Goal: Information Seeking & Learning: Learn about a topic

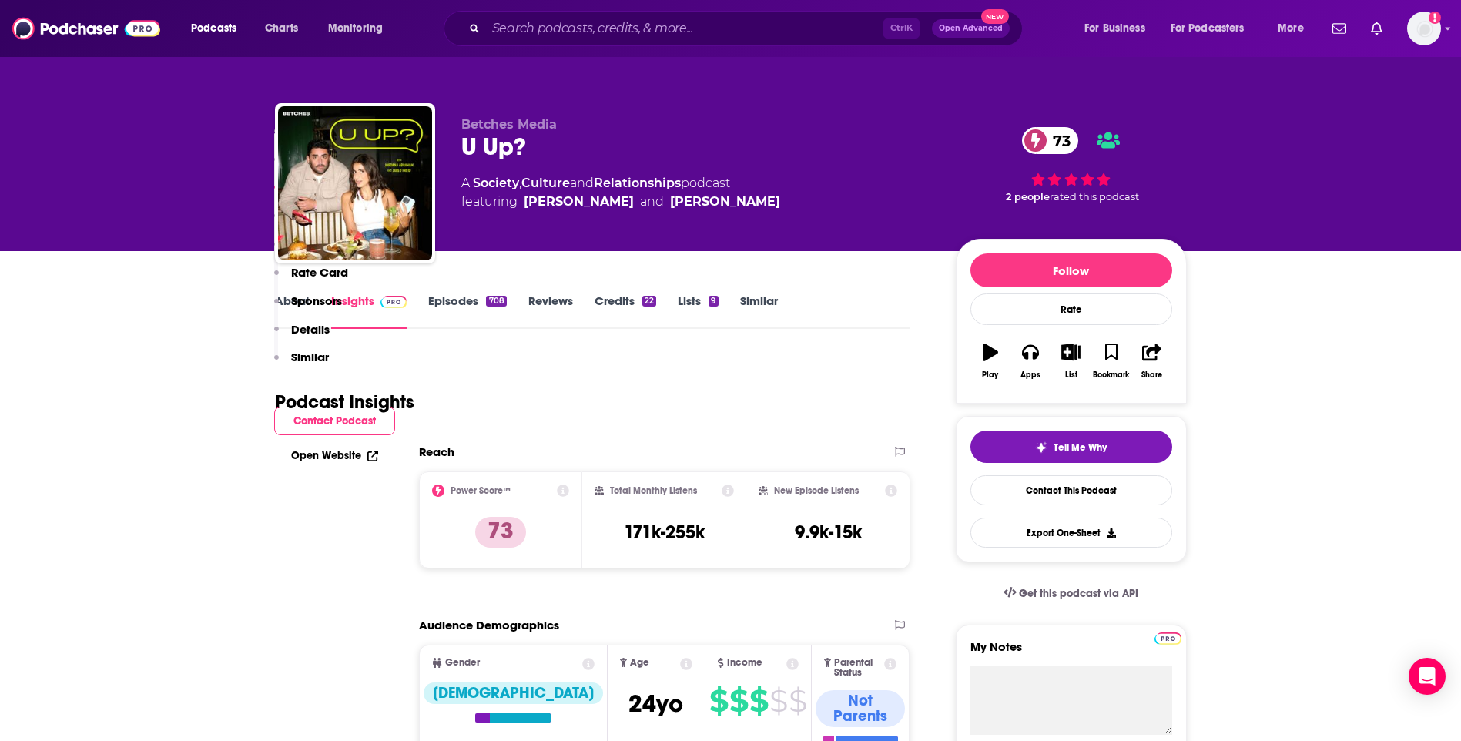
scroll to position [1232, 0]
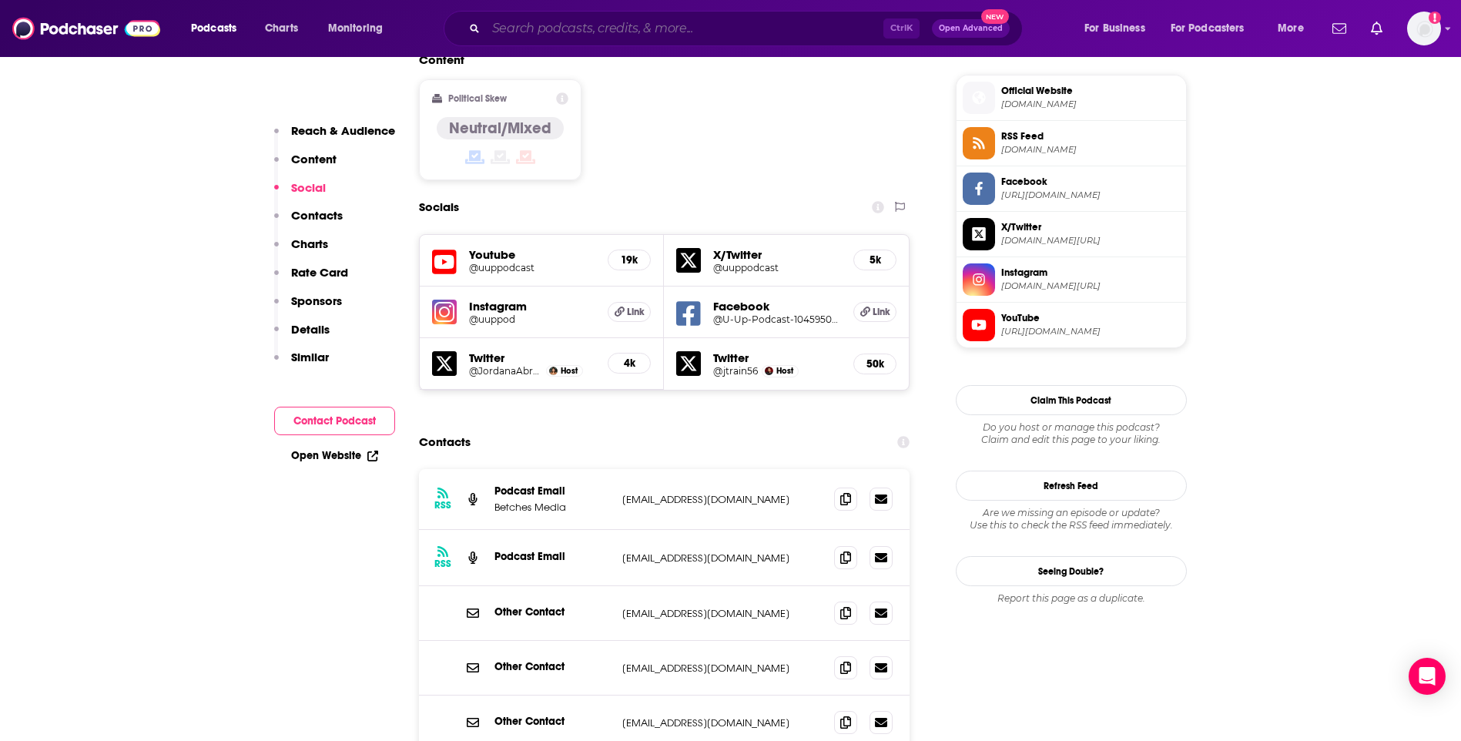
click at [682, 25] on input "Search podcasts, credits, & more..." at bounding box center [684, 28] width 397 height 25
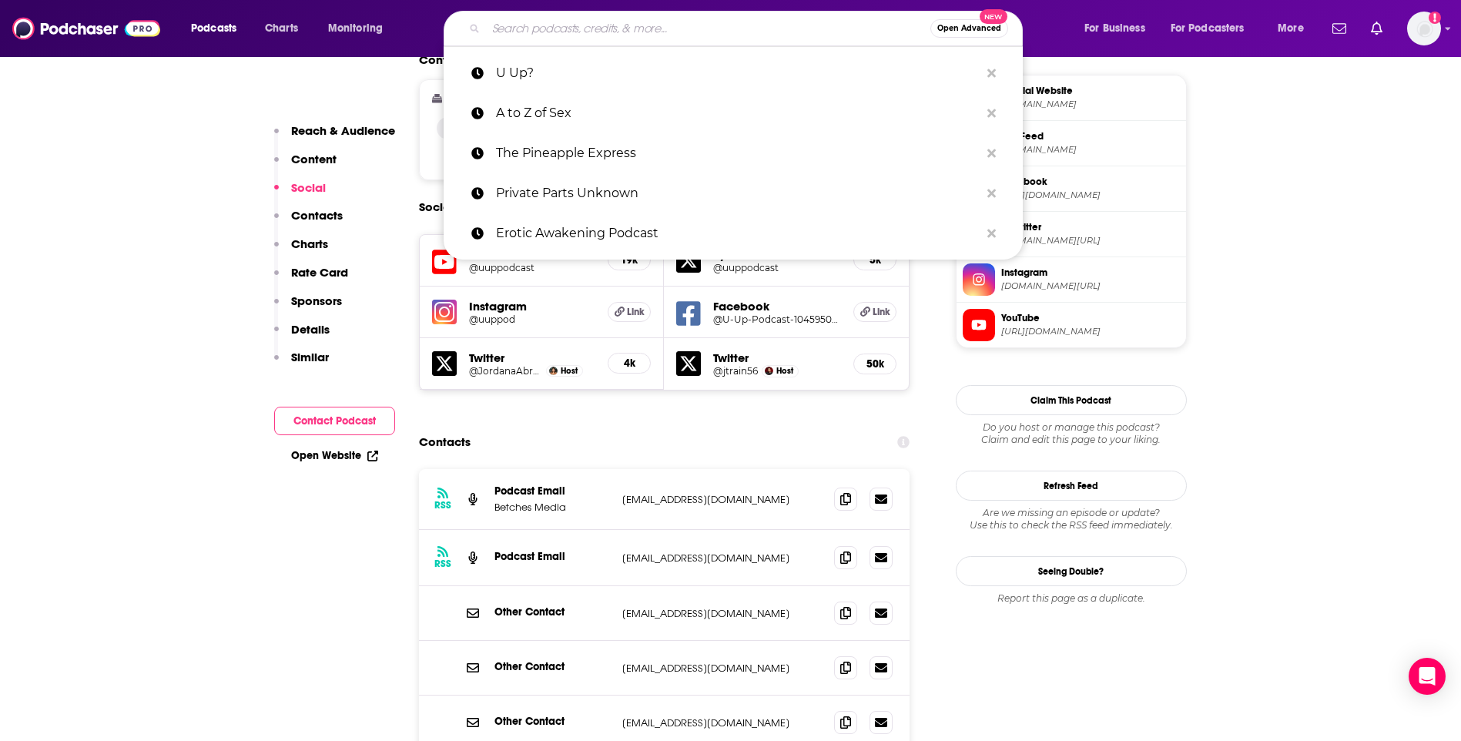
click at [635, 35] on input "Search podcasts, credits, & more..." at bounding box center [708, 28] width 444 height 25
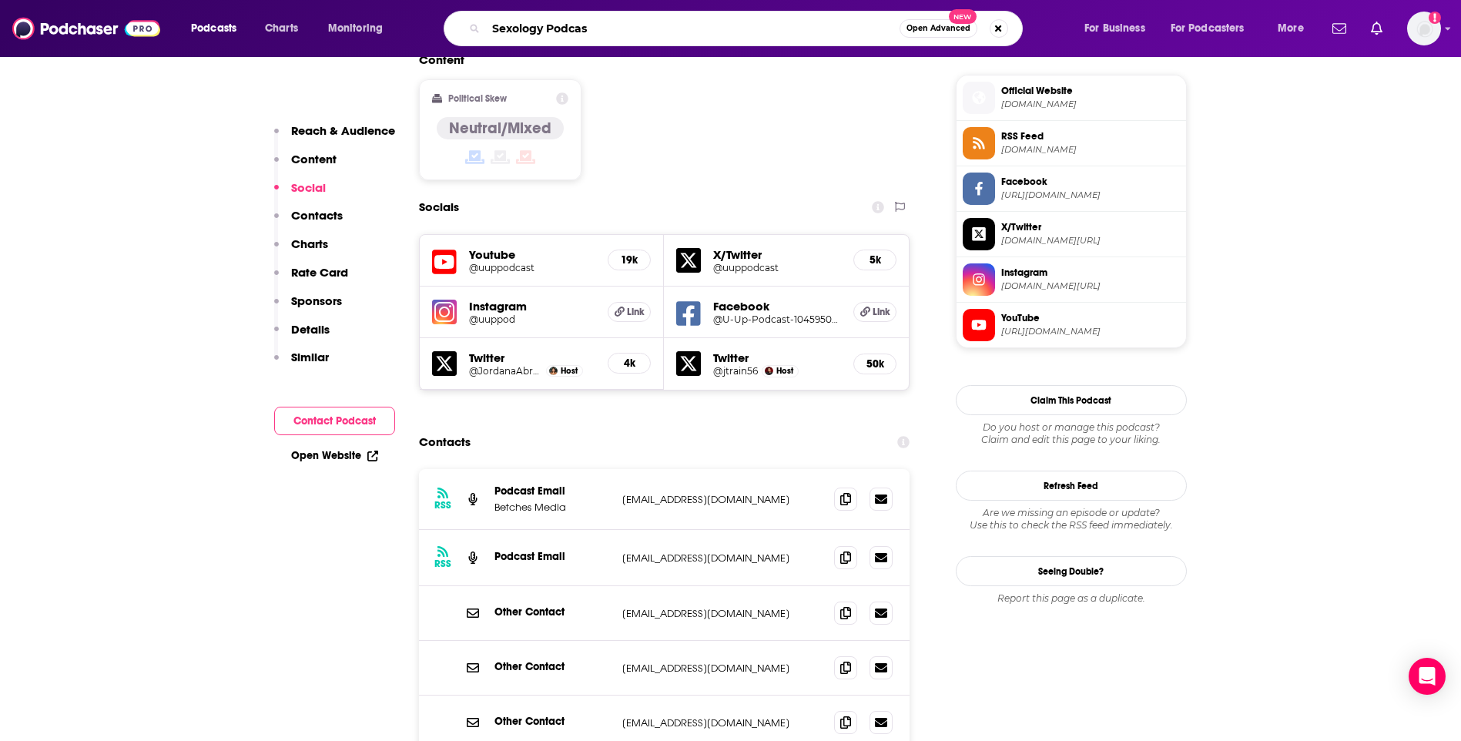
type input "Sexology Podcast"
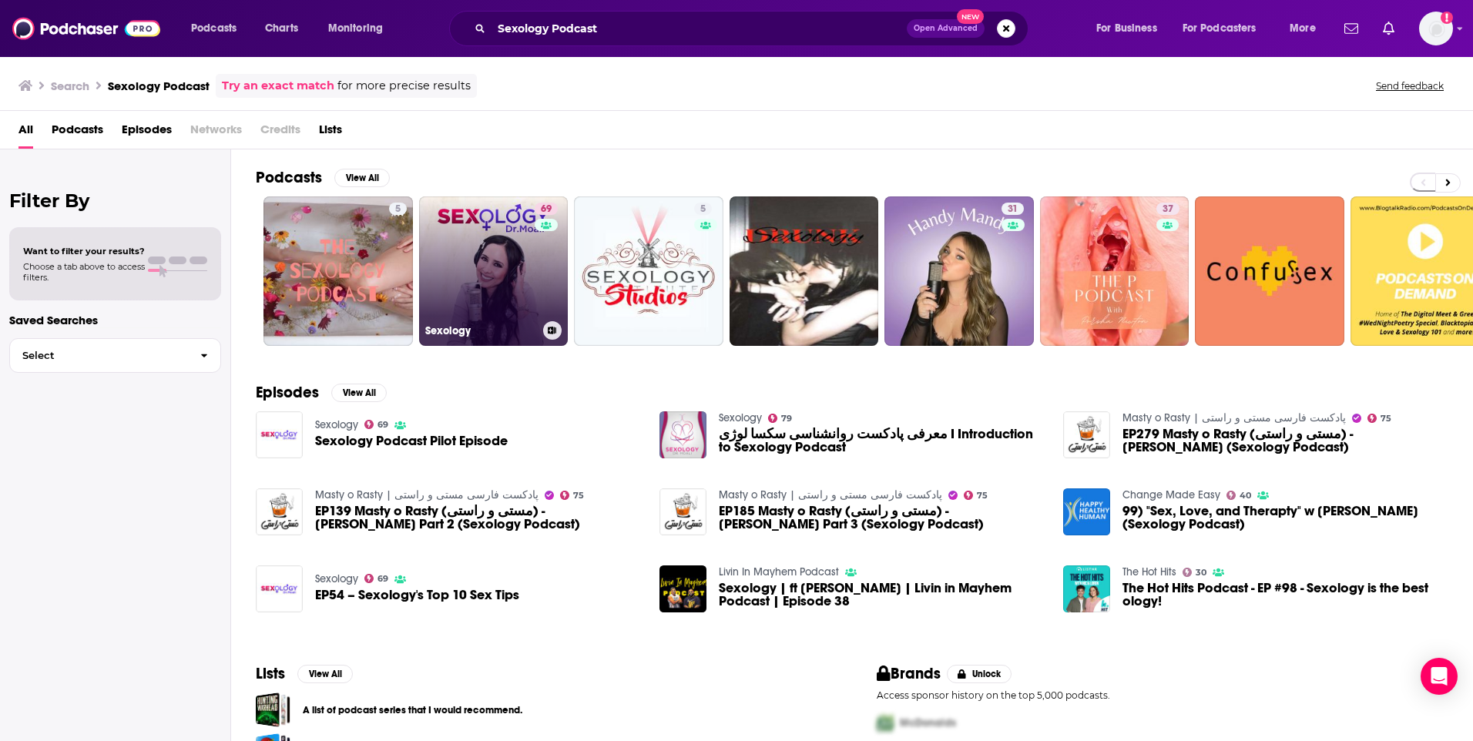
click at [499, 268] on link "69 Sexology" at bounding box center [493, 270] width 149 height 149
